Goal: Transaction & Acquisition: Purchase product/service

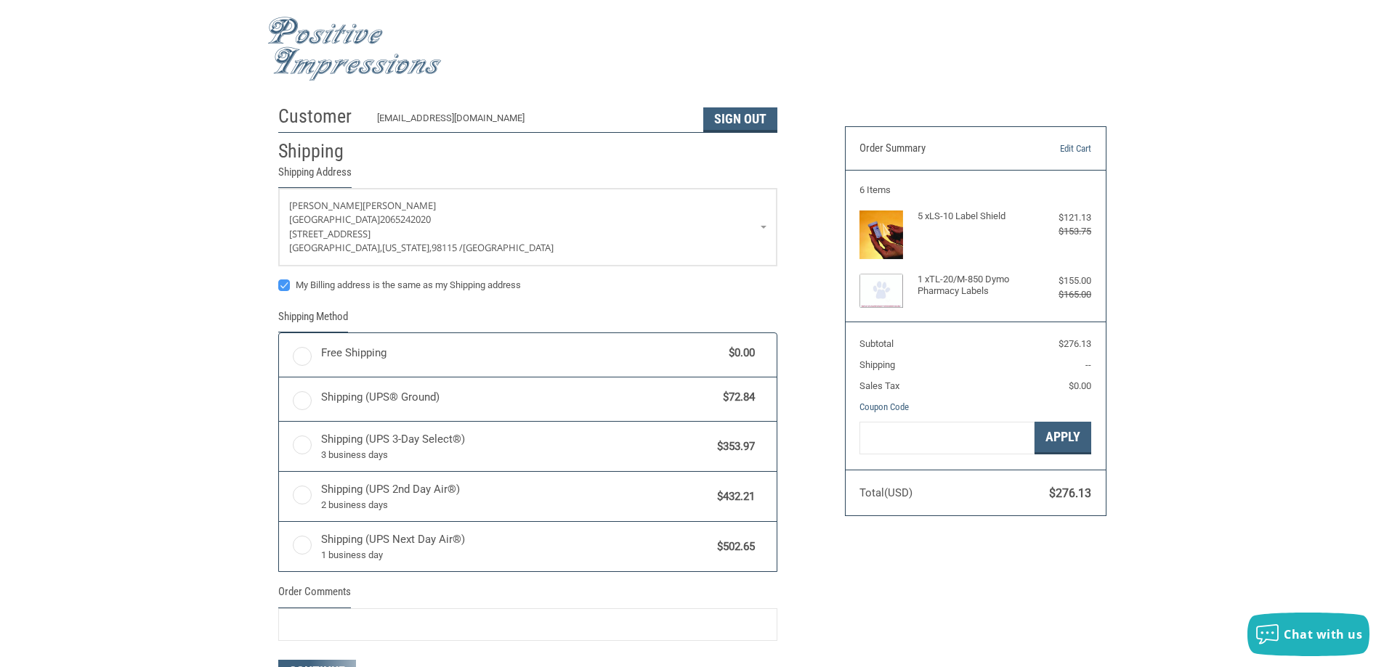
radio input "true"
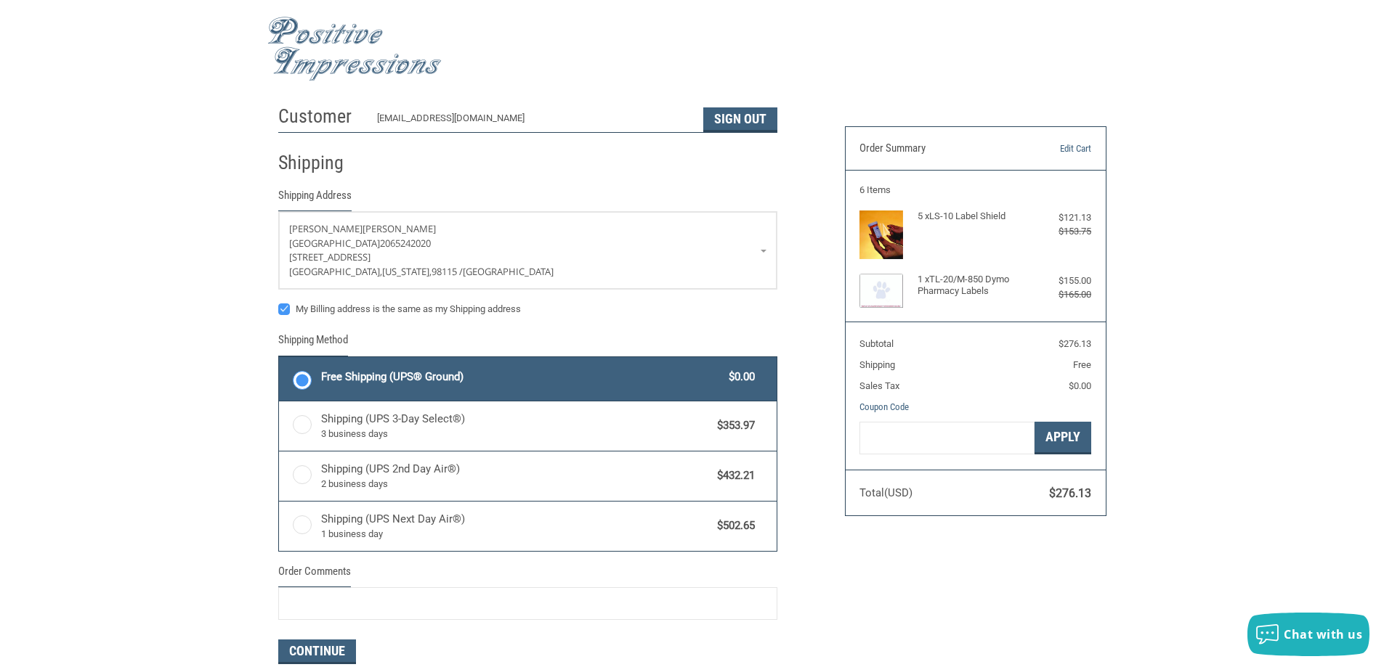
click at [338, 57] on img at bounding box center [354, 49] width 174 height 65
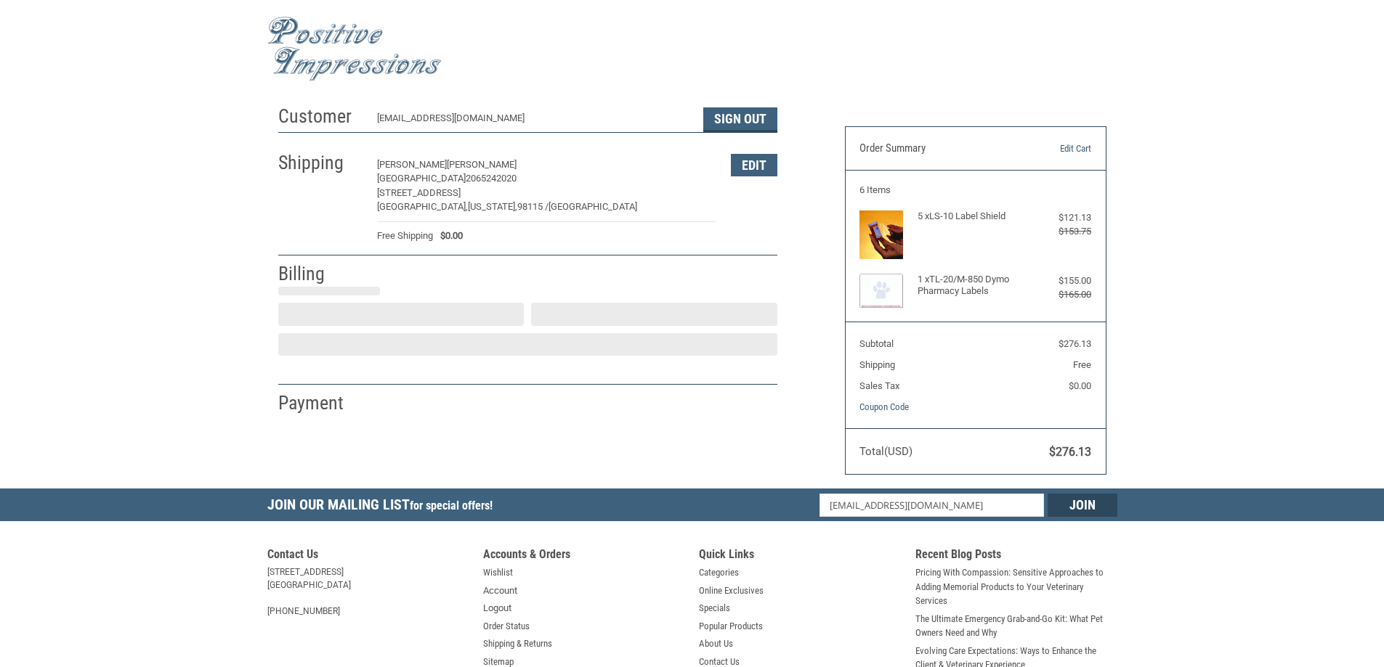
select select "US"
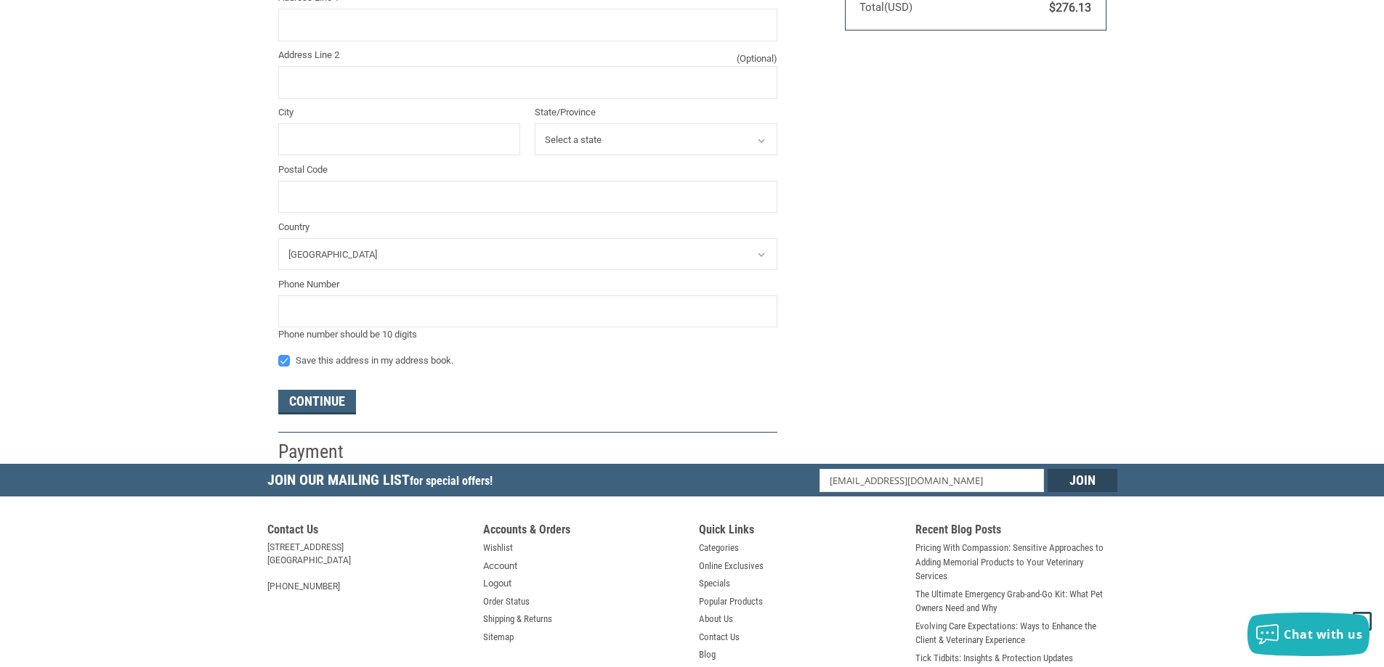
scroll to position [123, 0]
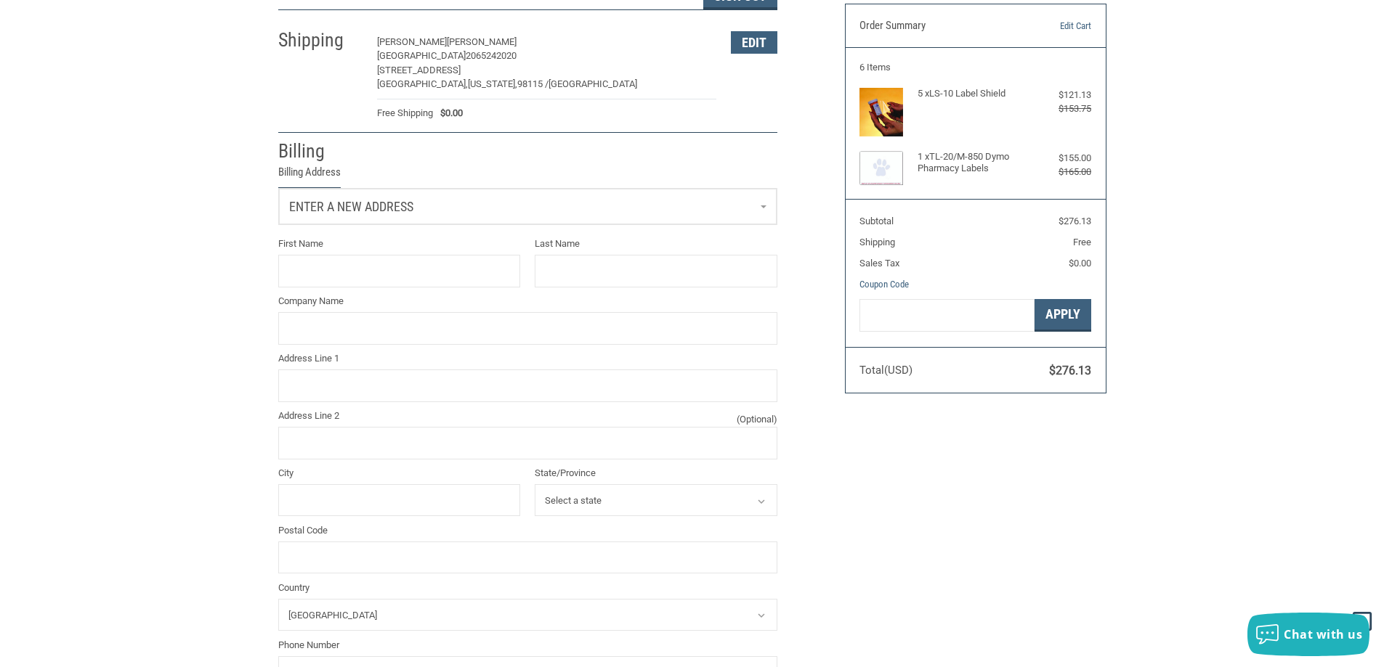
click at [720, 223] on link "Enter a new address" at bounding box center [527, 207] width 497 height 36
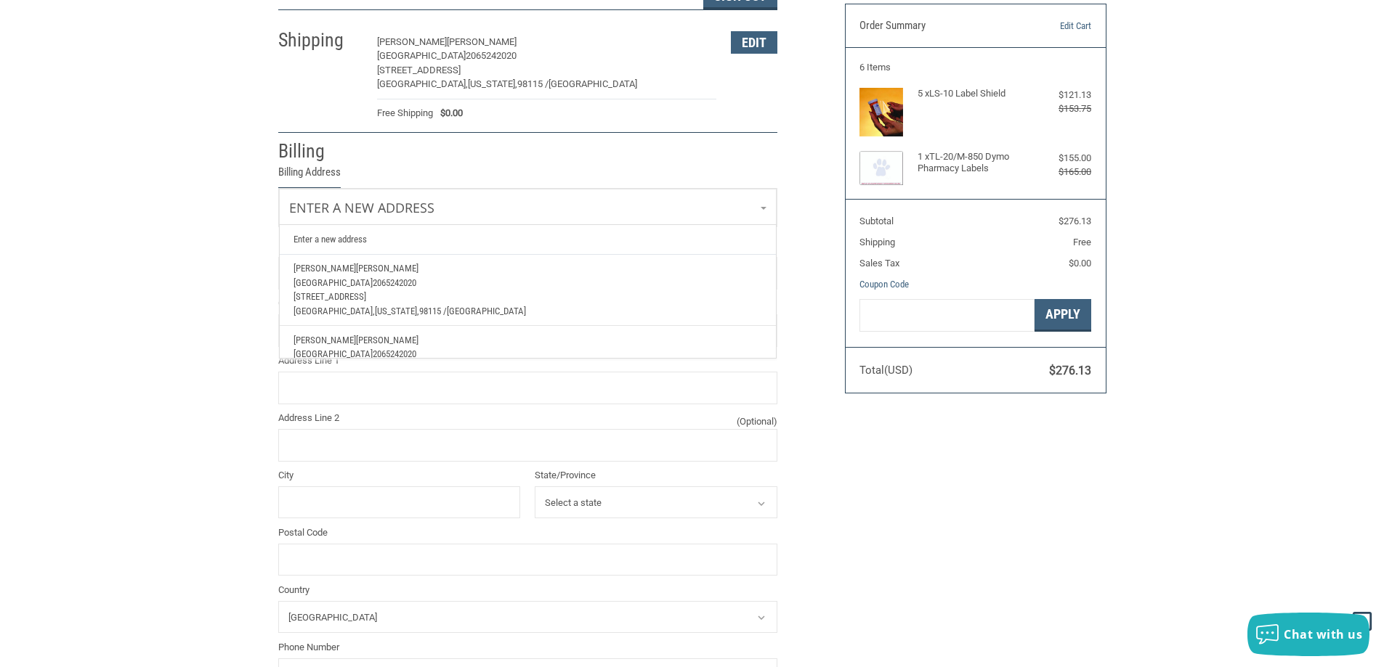
click at [546, 283] on p "[GEOGRAPHIC_DATA] 2065242020" at bounding box center [527, 283] width 468 height 15
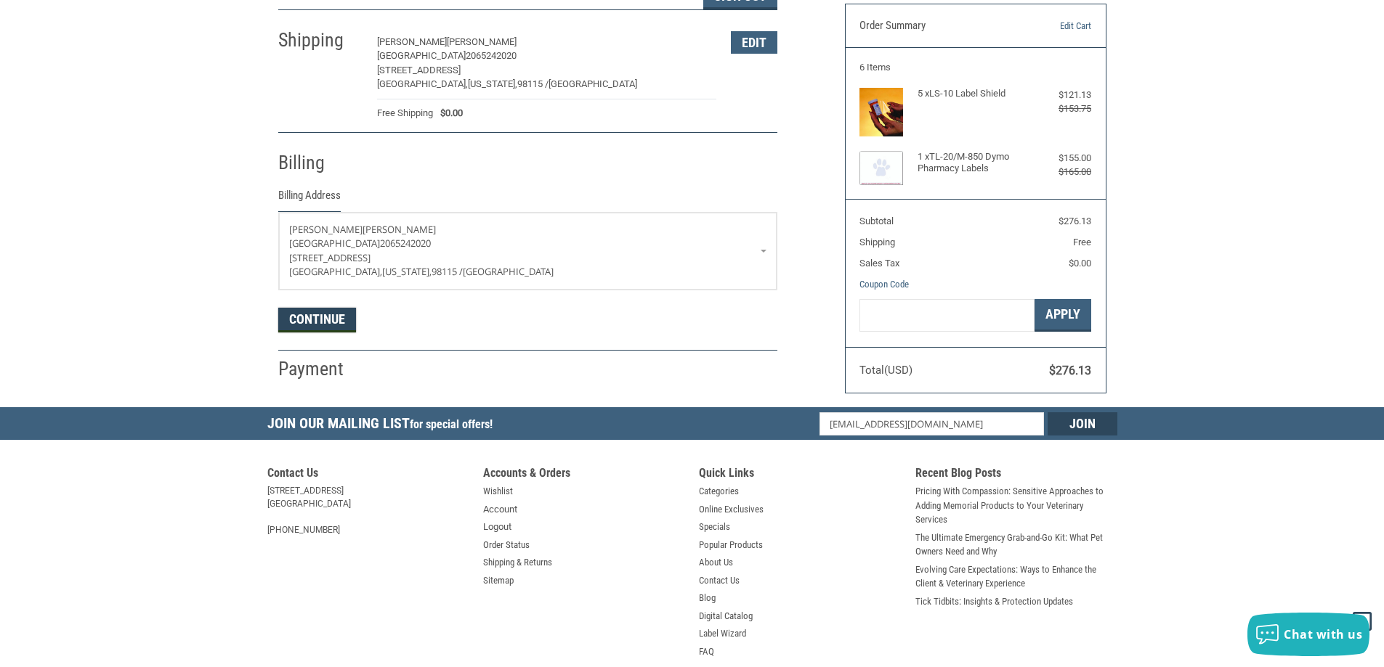
click at [309, 325] on button "Continue" at bounding box center [317, 320] width 78 height 25
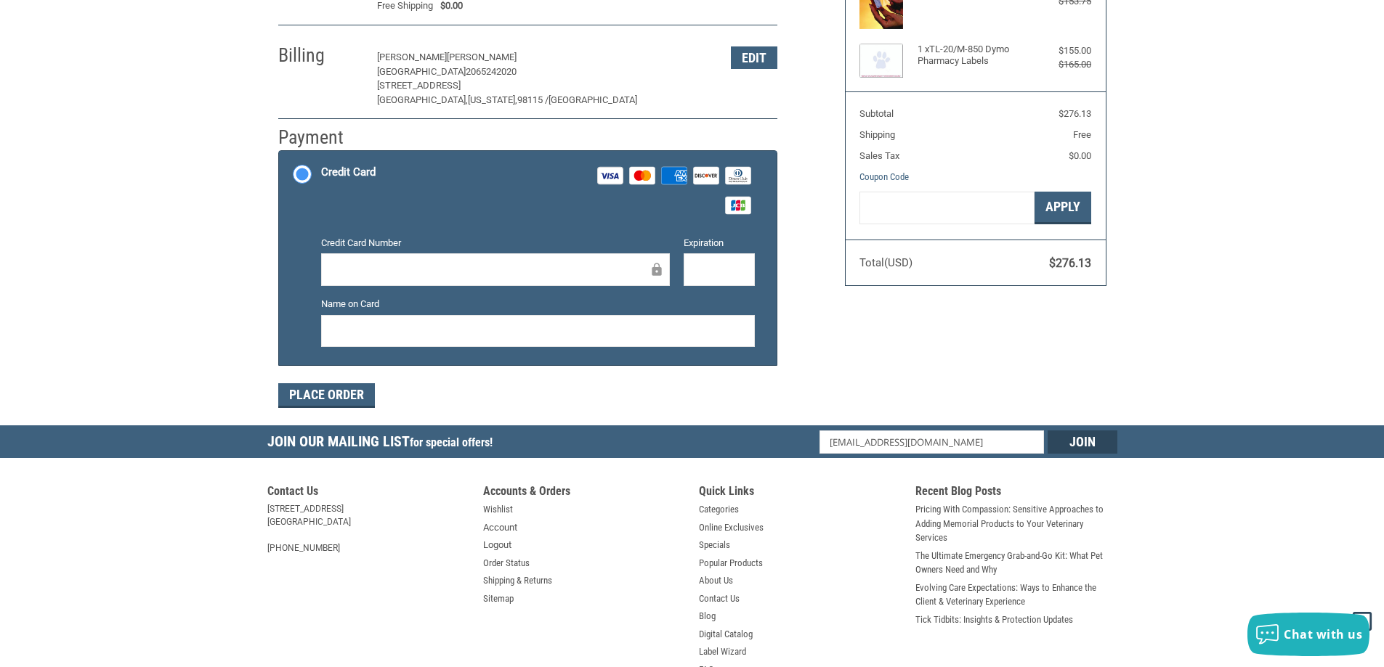
scroll to position [47, 0]
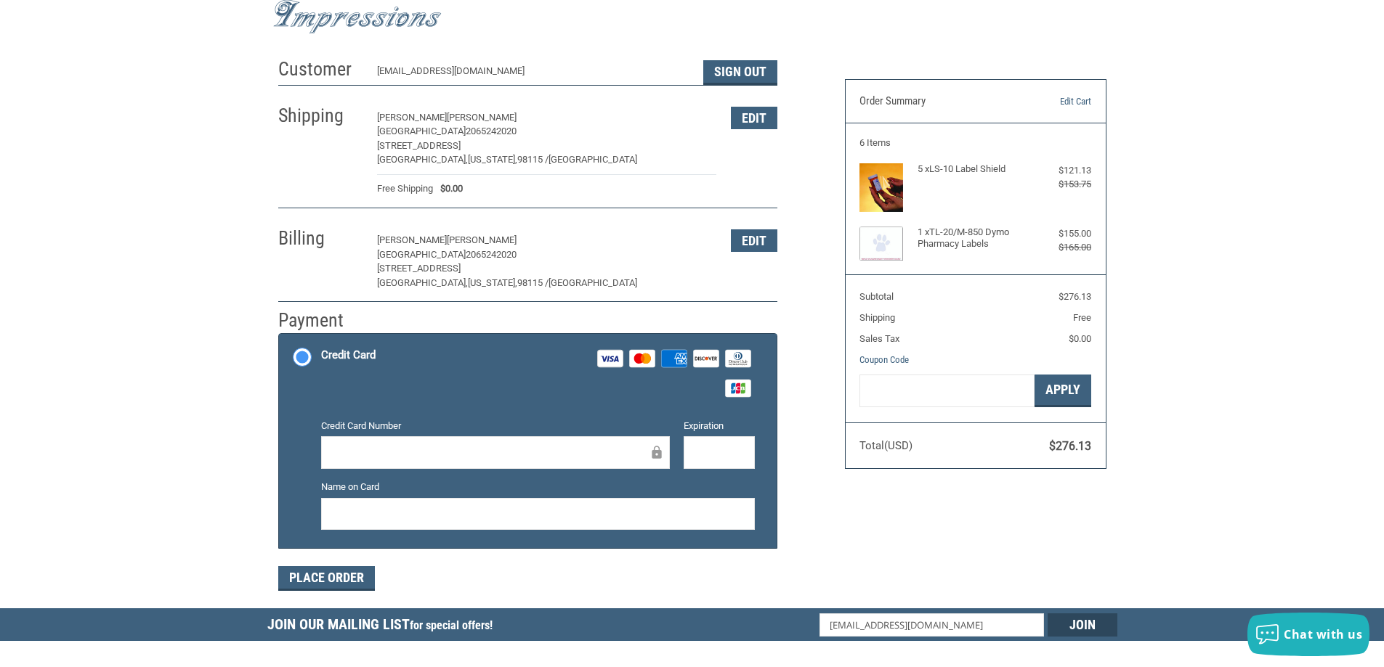
click at [309, 359] on label "Credit Card Visa Master Amex Discover Diners Club JCB" at bounding box center [527, 373] width 497 height 78
click at [280, 336] on input "Credit Card Visa Master Amex Discover Diners Club JCB" at bounding box center [279, 336] width 1 height 1
click at [305, 359] on label "Credit Card Visa Master Amex Discover Diners Club JCB" at bounding box center [527, 373] width 497 height 78
click at [280, 336] on input "Credit Card Visa Master Amex Discover Diners Club JCB" at bounding box center [279, 336] width 1 height 1
click at [304, 357] on label "Credit Card Visa Master Amex Discover Diners Club JCB" at bounding box center [527, 373] width 497 height 78
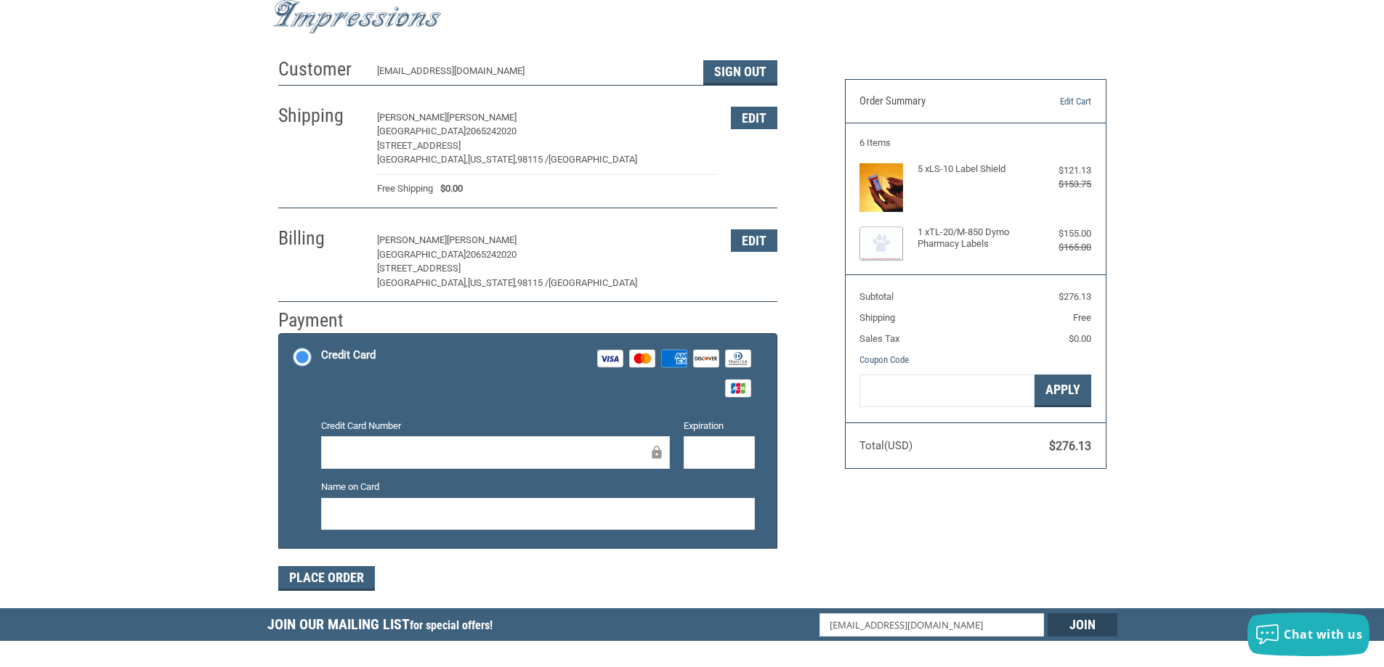
click at [280, 336] on input "Credit Card Visa Master Amex Discover Diners Club JCB" at bounding box center [279, 336] width 1 height 1
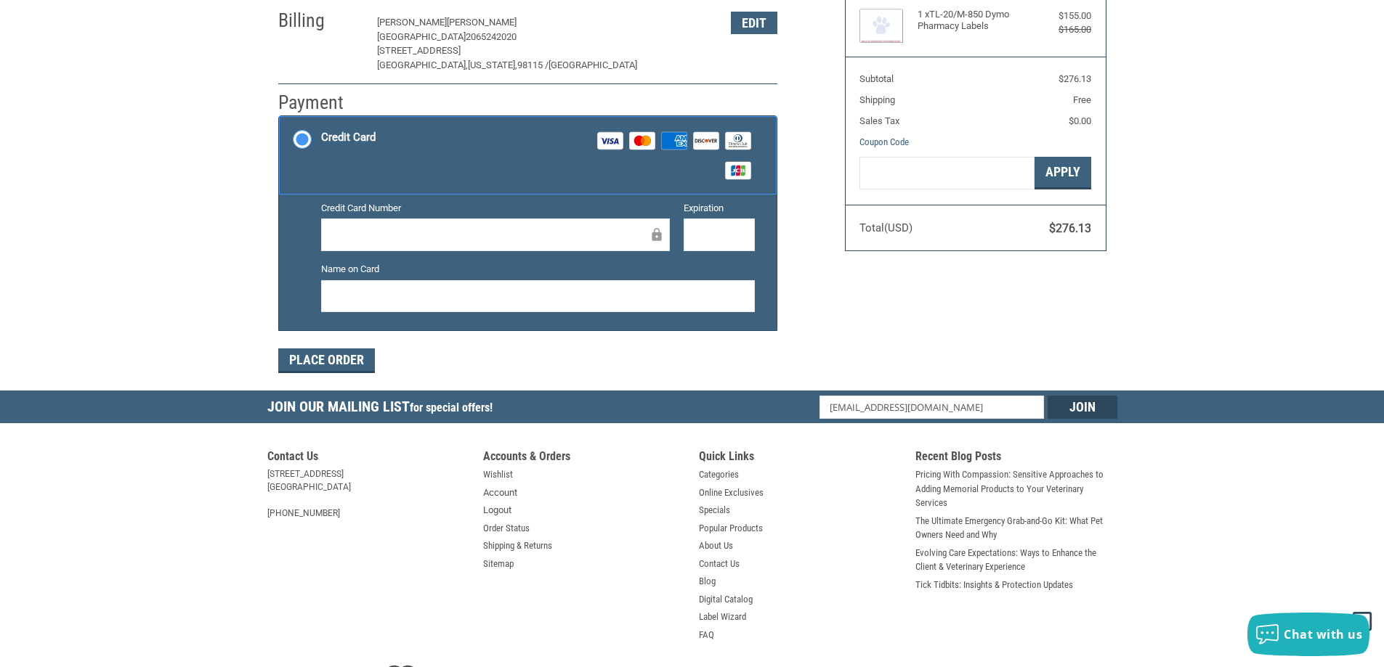
scroll to position [290, 0]
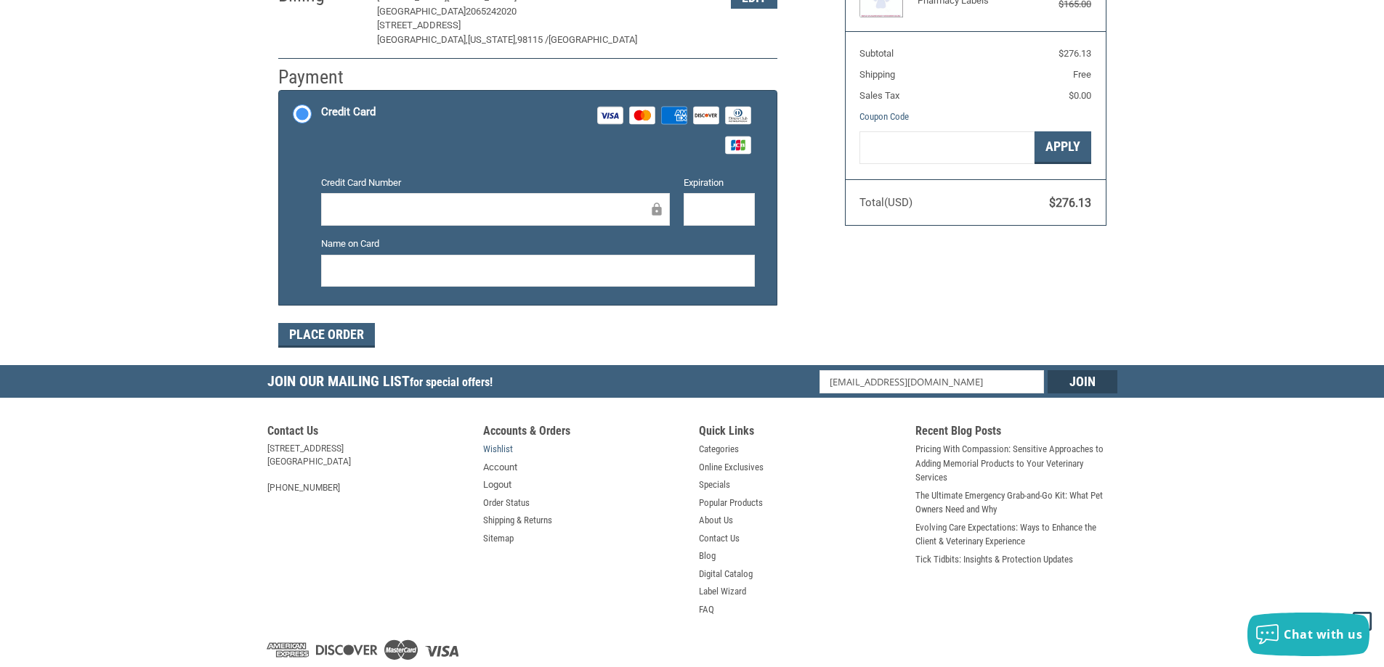
click at [499, 456] on link "Wishlist" at bounding box center [498, 449] width 30 height 15
click at [503, 466] on link "Account" at bounding box center [500, 467] width 34 height 15
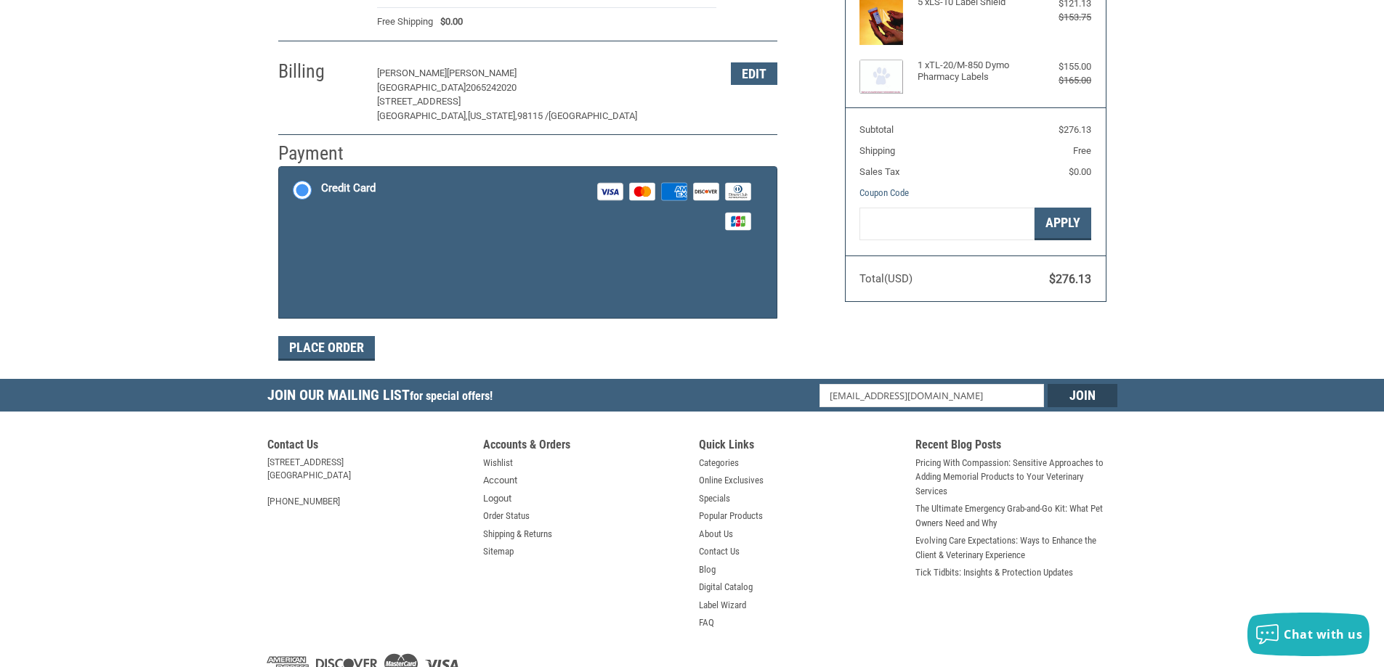
scroll to position [217, 0]
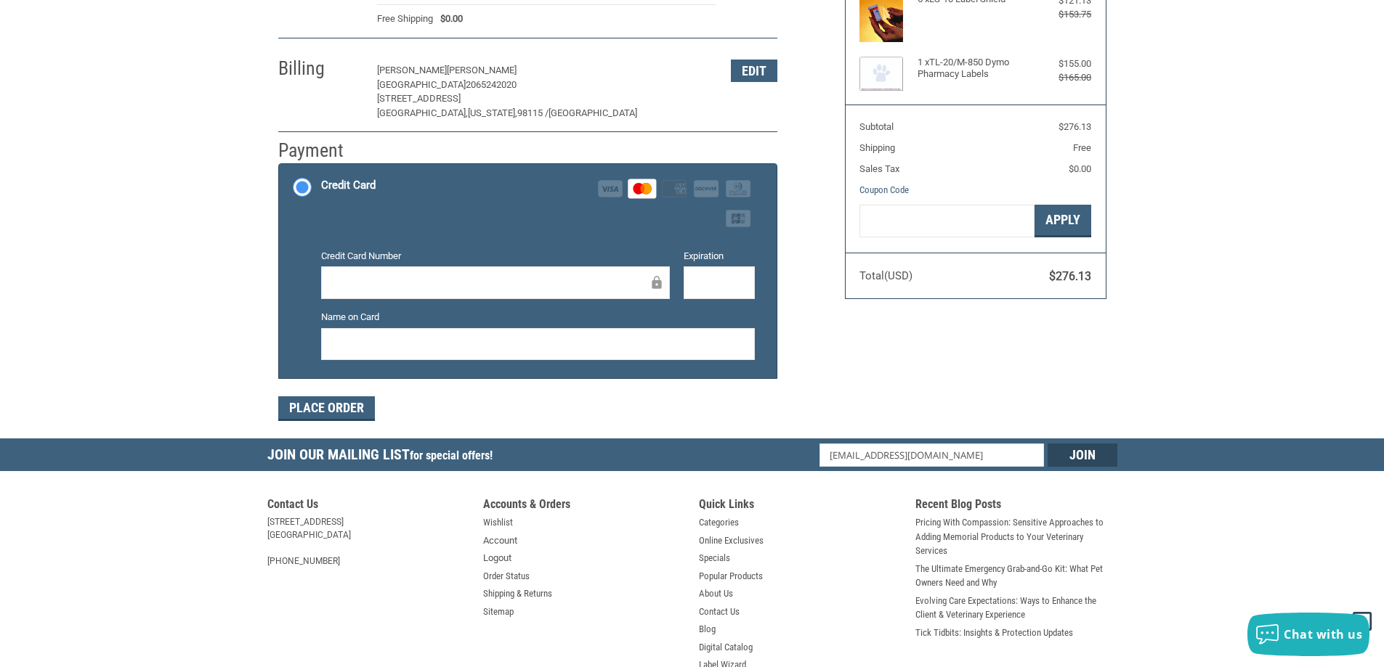
click at [705, 293] on div at bounding box center [718, 283] width 71 height 33
click at [354, 413] on button "Place Order" at bounding box center [326, 409] width 97 height 25
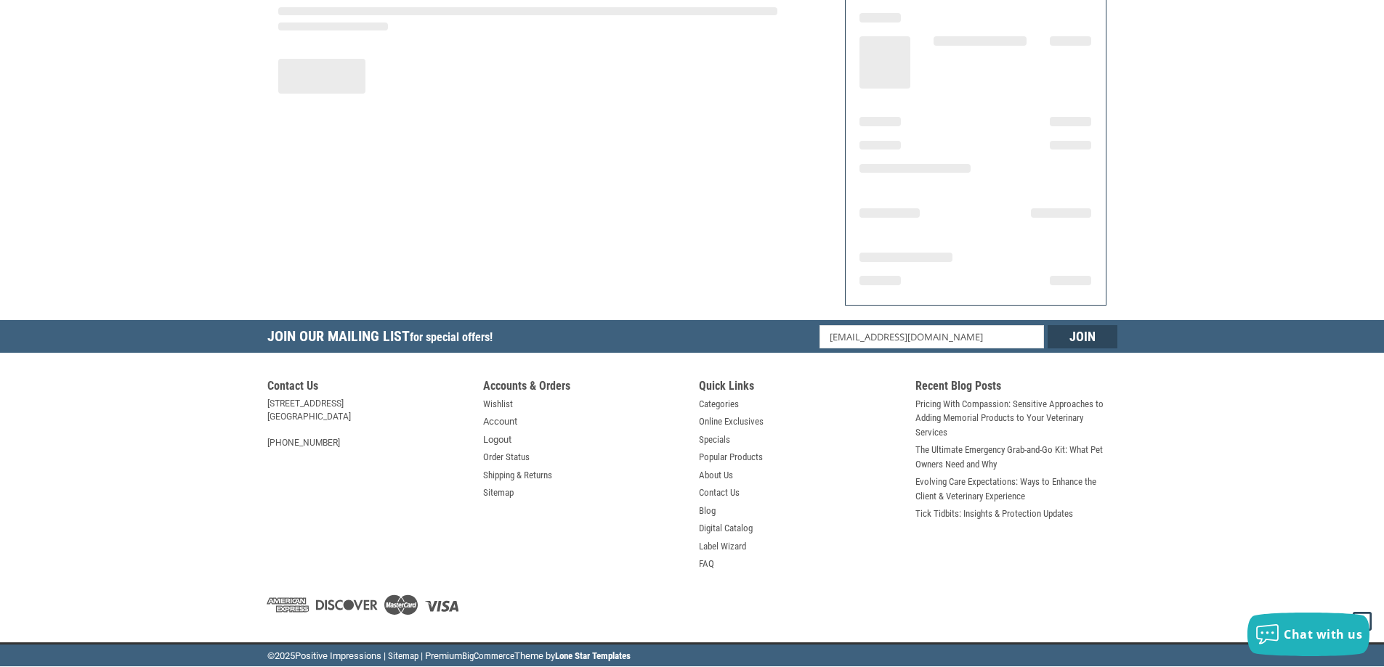
scroll to position [168, 0]
